Goal: Information Seeking & Learning: Learn about a topic

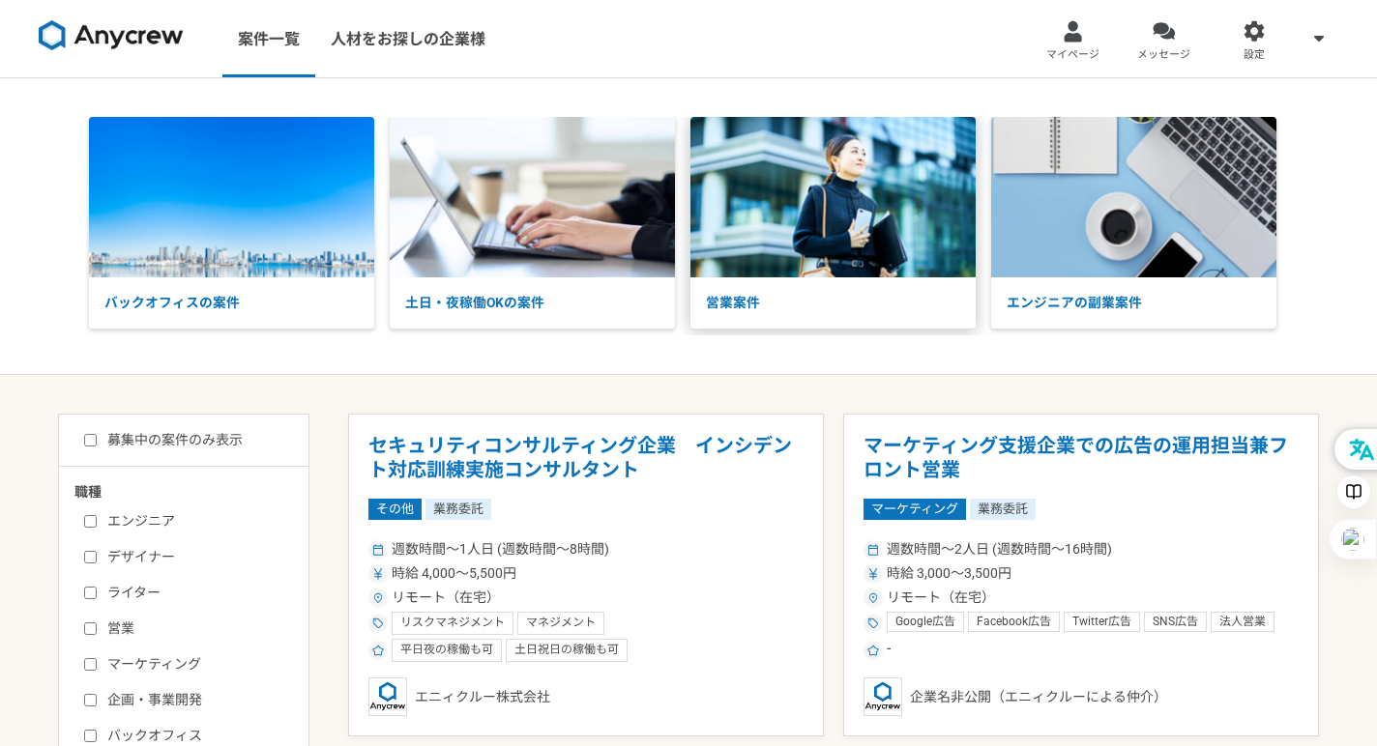
click at [746, 235] on img at bounding box center [832, 197] width 285 height 161
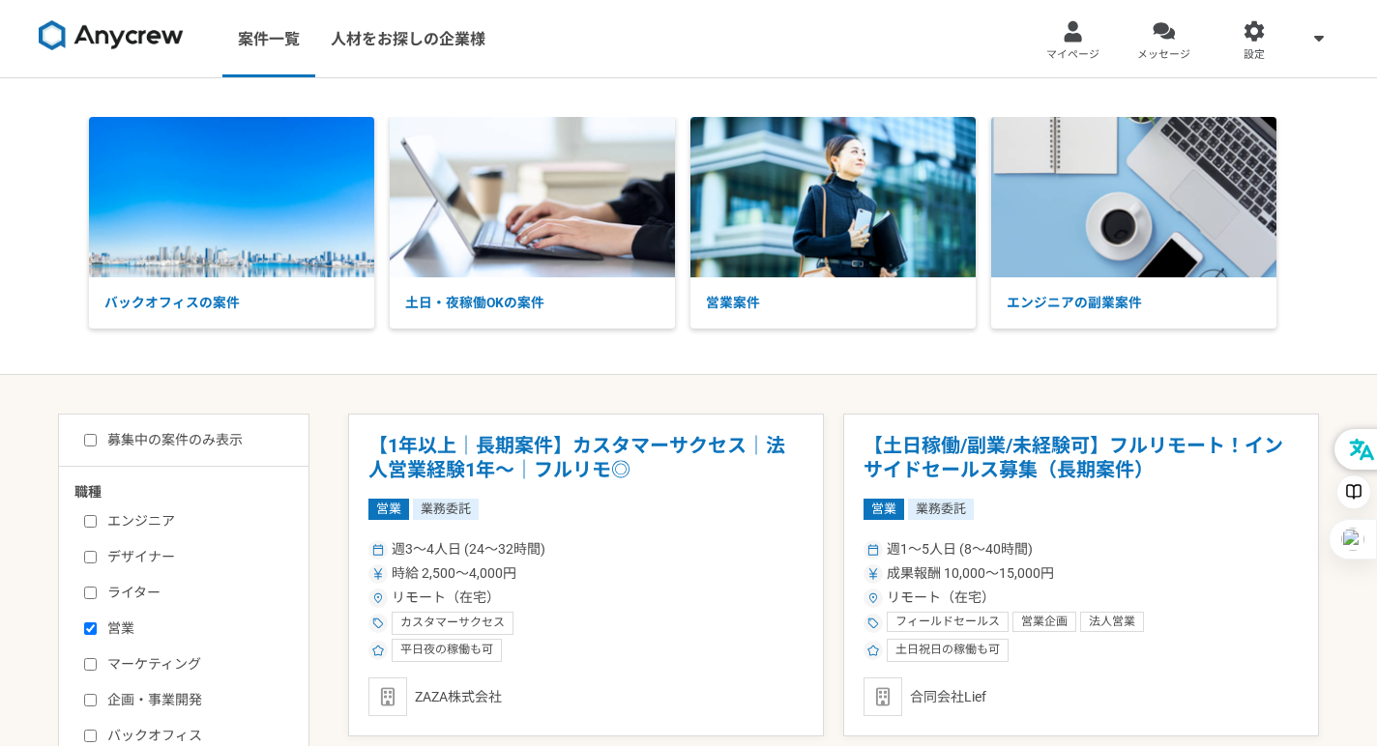
click at [90, 436] on input "募集中の案件のみ表示" at bounding box center [90, 440] width 13 height 13
checkbox input "true"
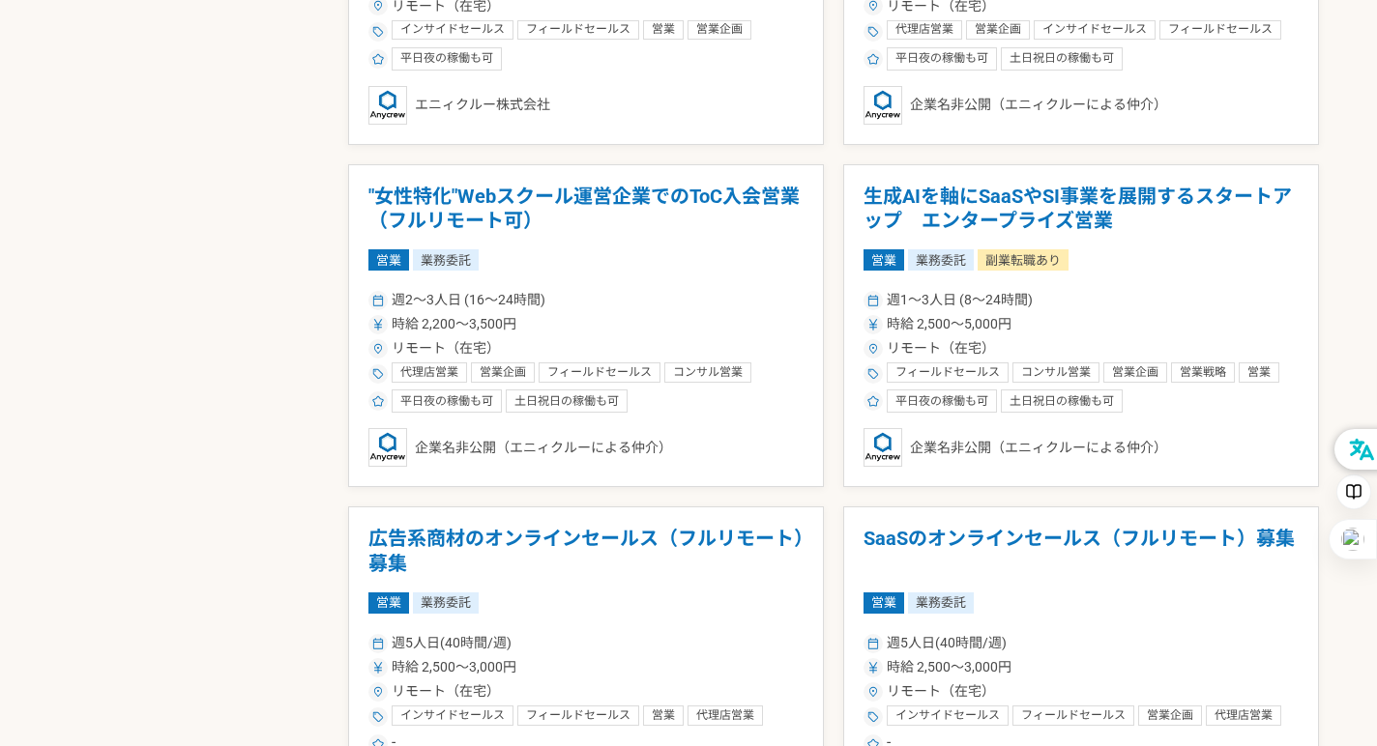
scroll to position [3015, 0]
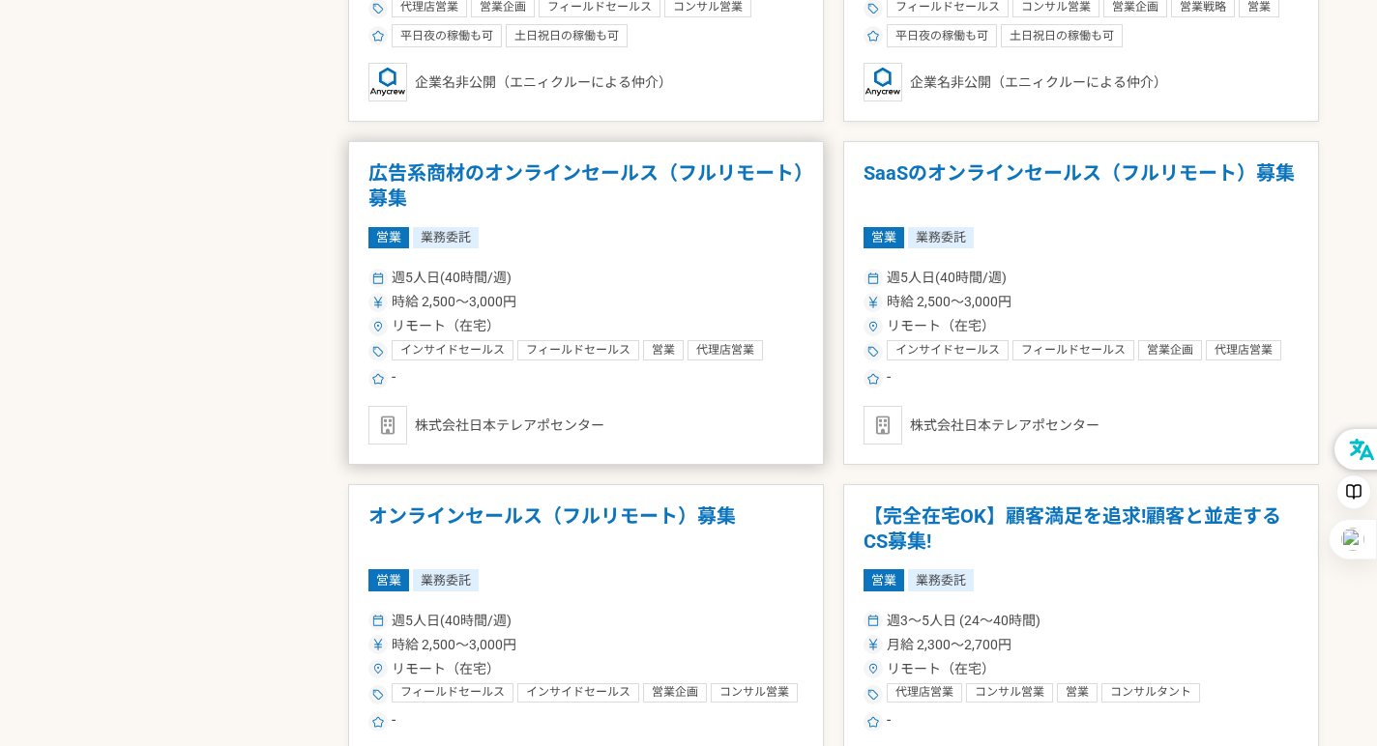
click at [648, 174] on h1 "広告系商材のオンラインセールス（フルリモート）募集" at bounding box center [585, 185] width 435 height 49
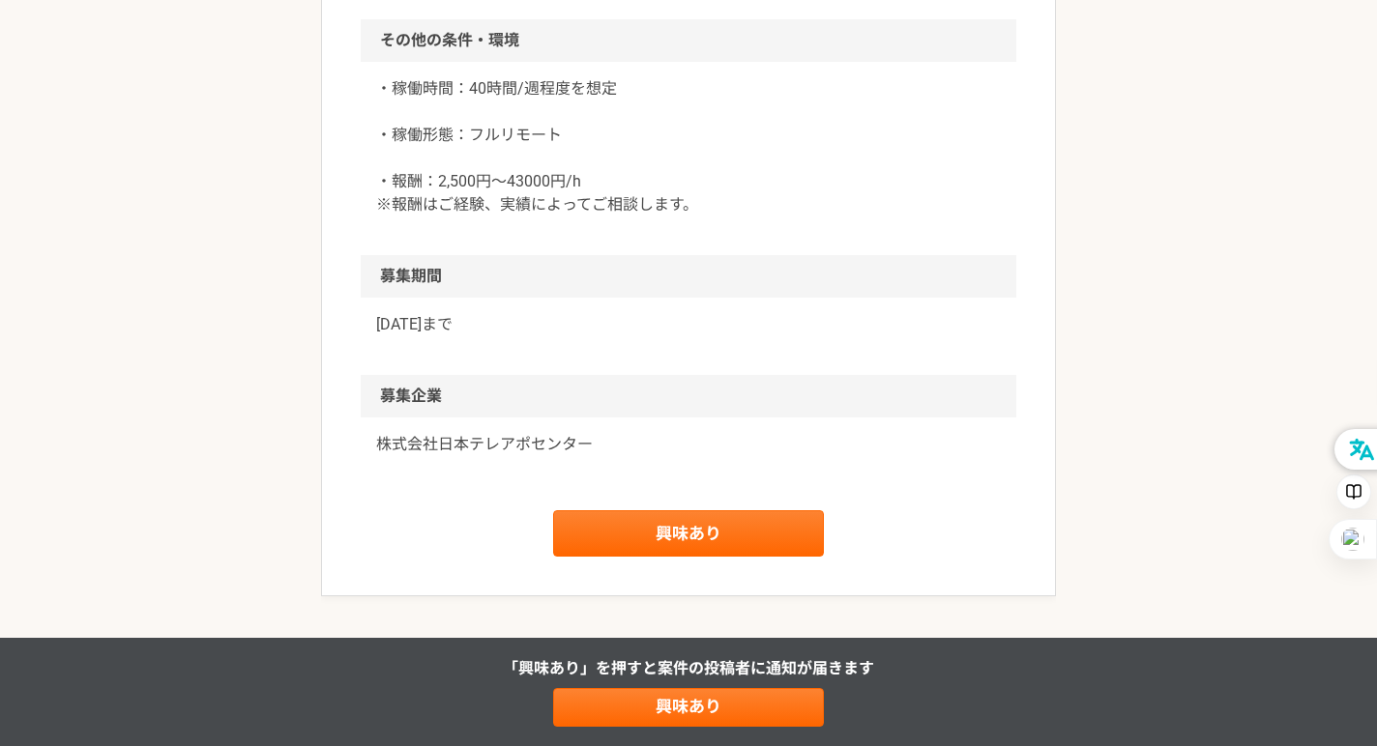
scroll to position [1660, 0]
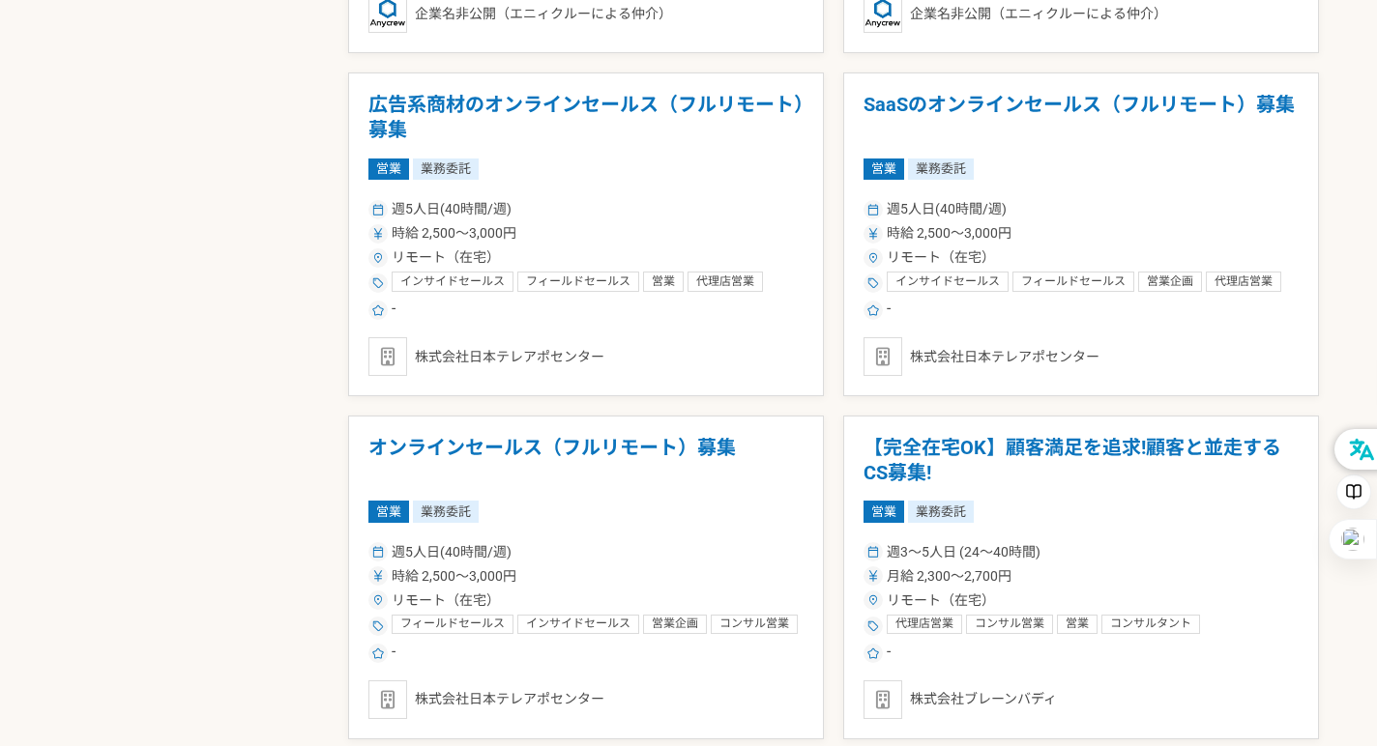
scroll to position [3105, 0]
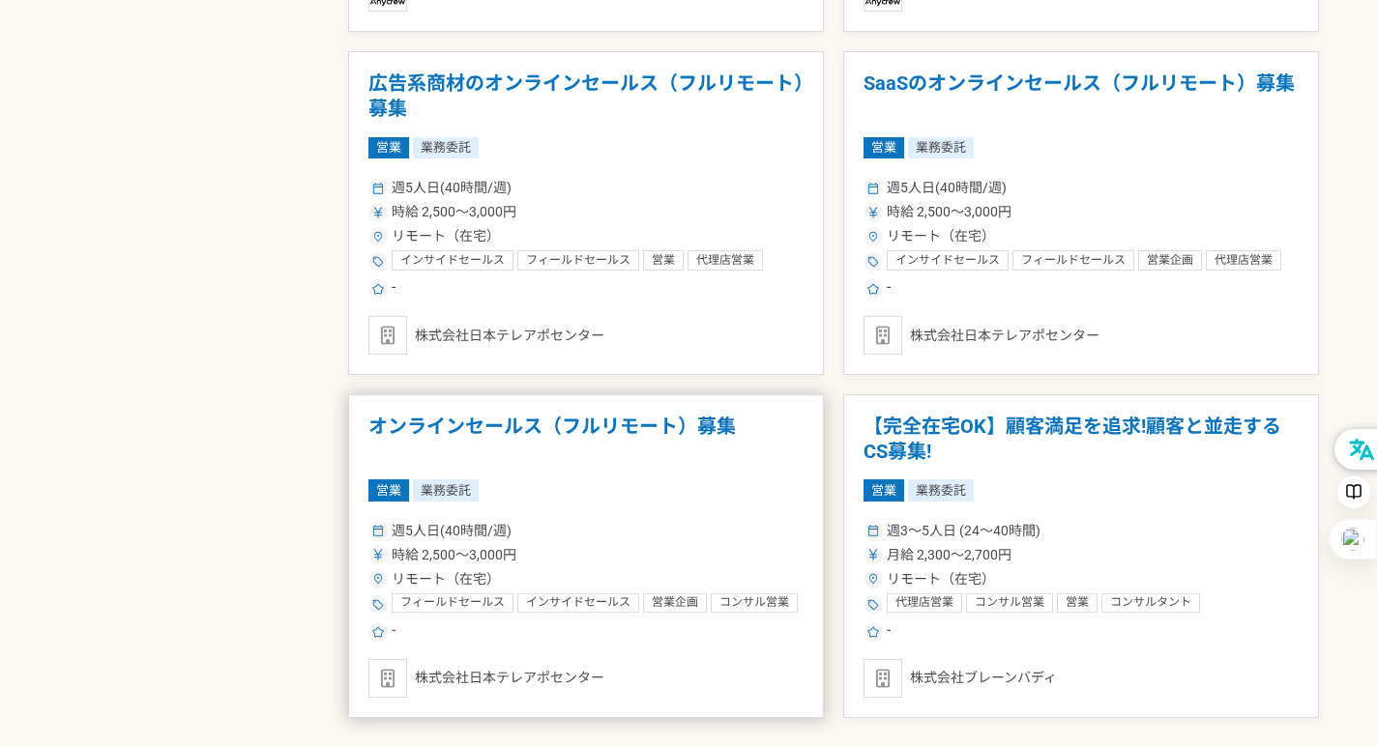
click at [639, 429] on h1 "オンラインセールス（フルリモート）募集" at bounding box center [585, 439] width 435 height 49
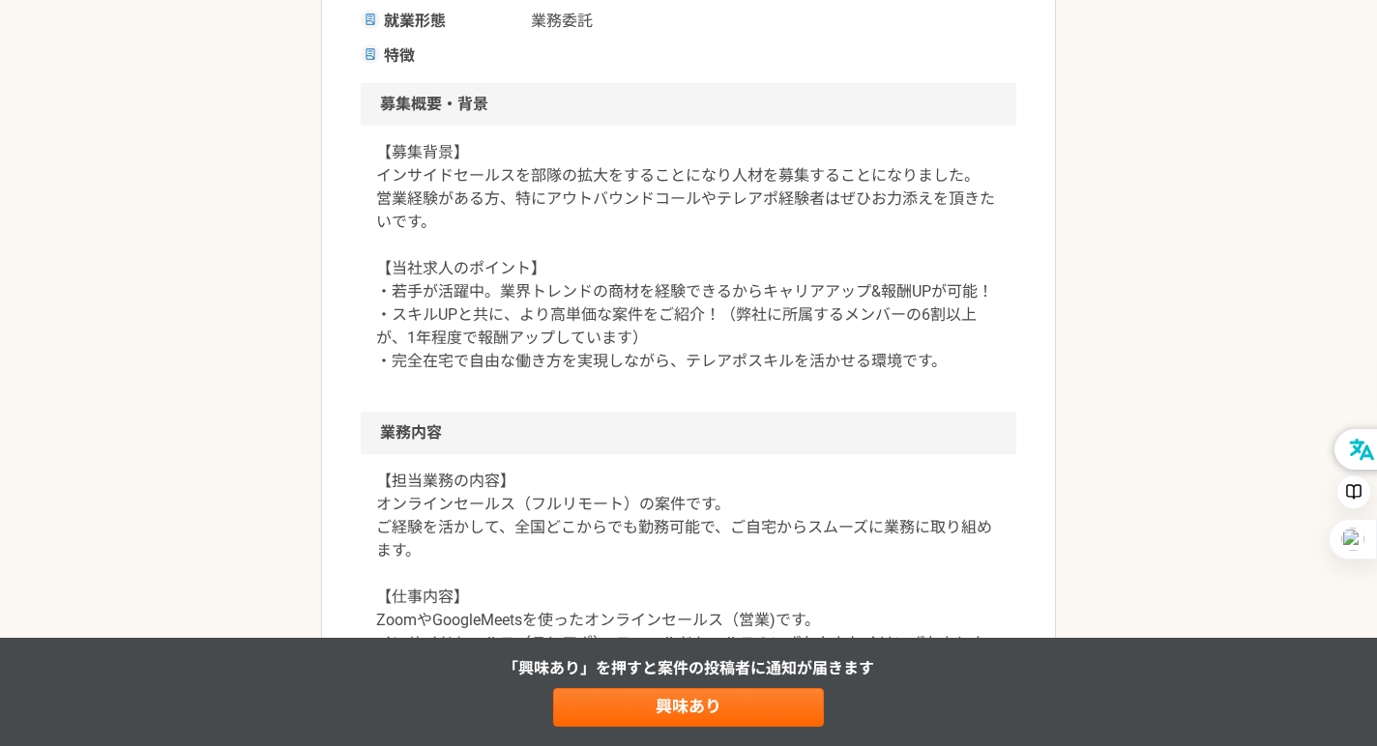
scroll to position [468, 0]
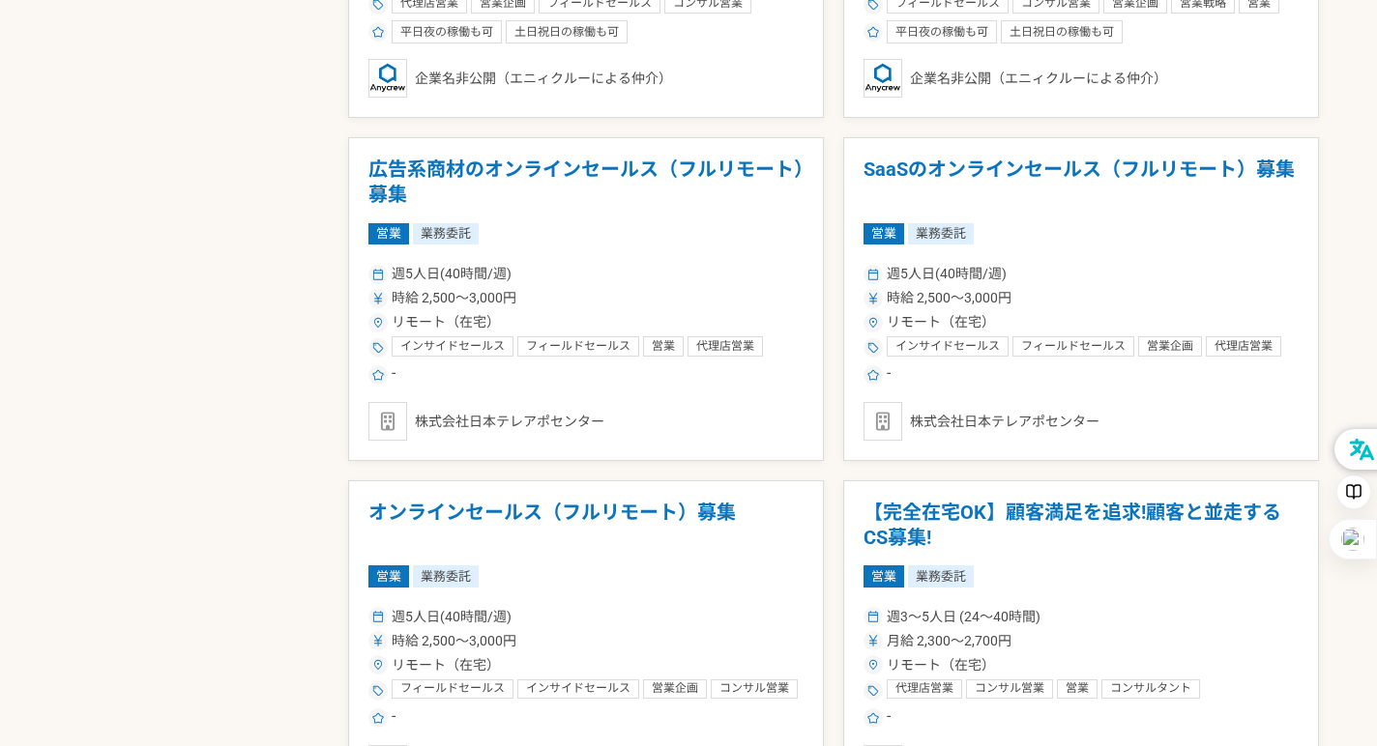
scroll to position [3304, 0]
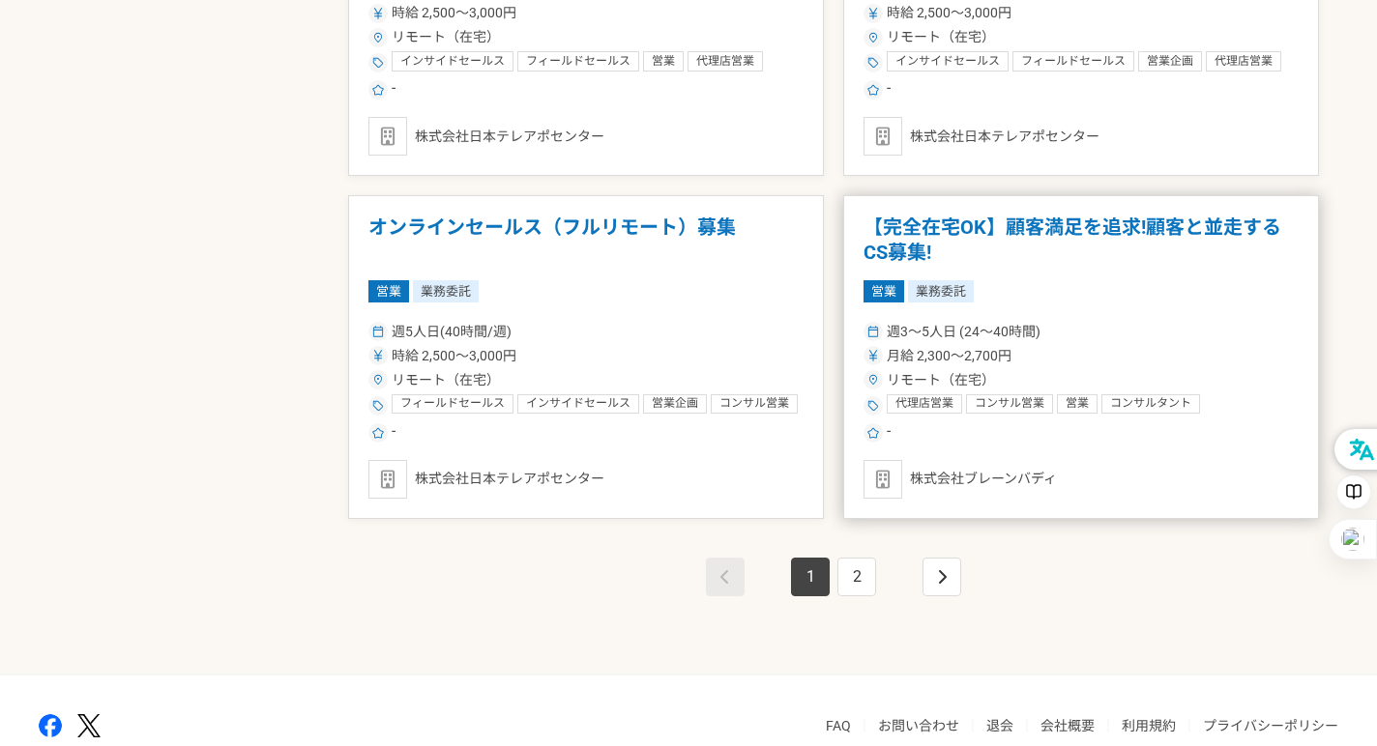
click at [993, 229] on h1 "【完全在宅OK】顧客満足を追求!顧客と並走するCS募集!" at bounding box center [1080, 240] width 435 height 49
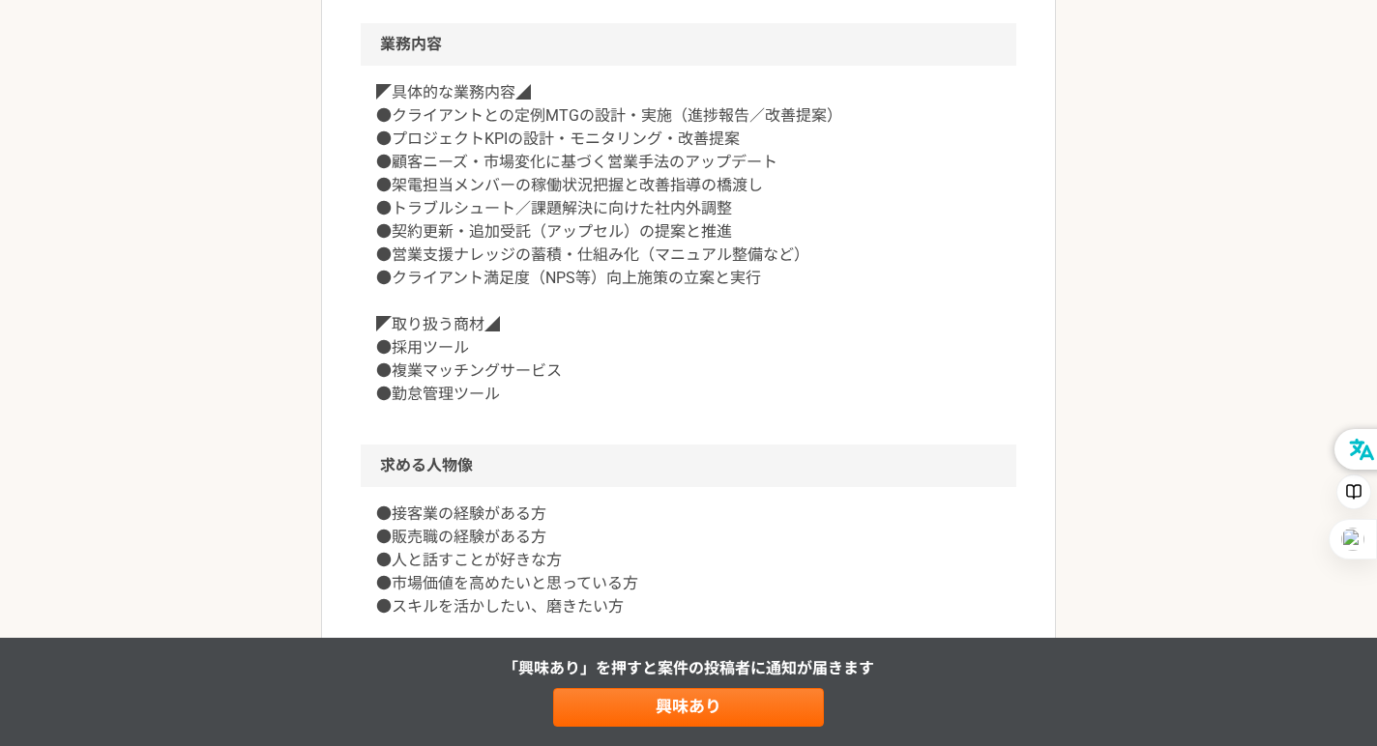
scroll to position [714, 0]
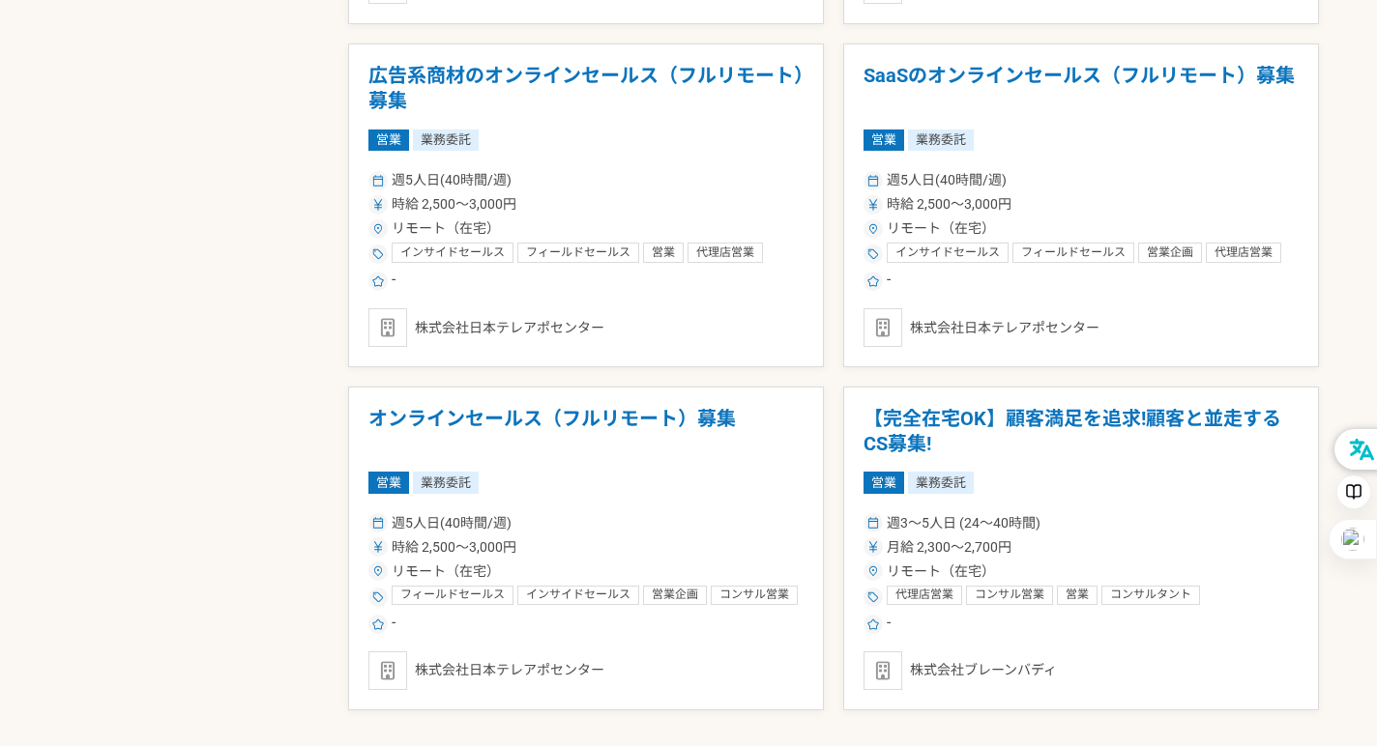
scroll to position [3399, 0]
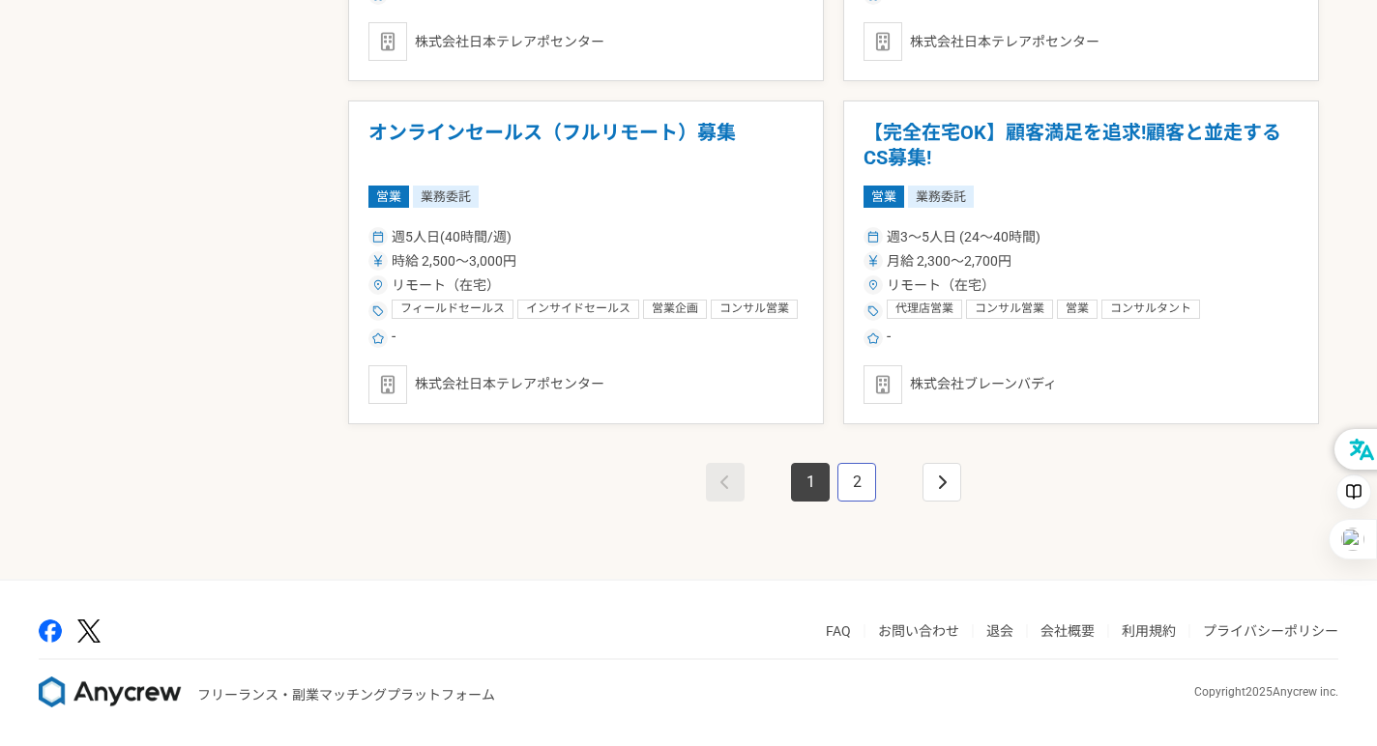
click at [855, 487] on link "2" at bounding box center [856, 482] width 39 height 39
